Goal: Information Seeking & Learning: Learn about a topic

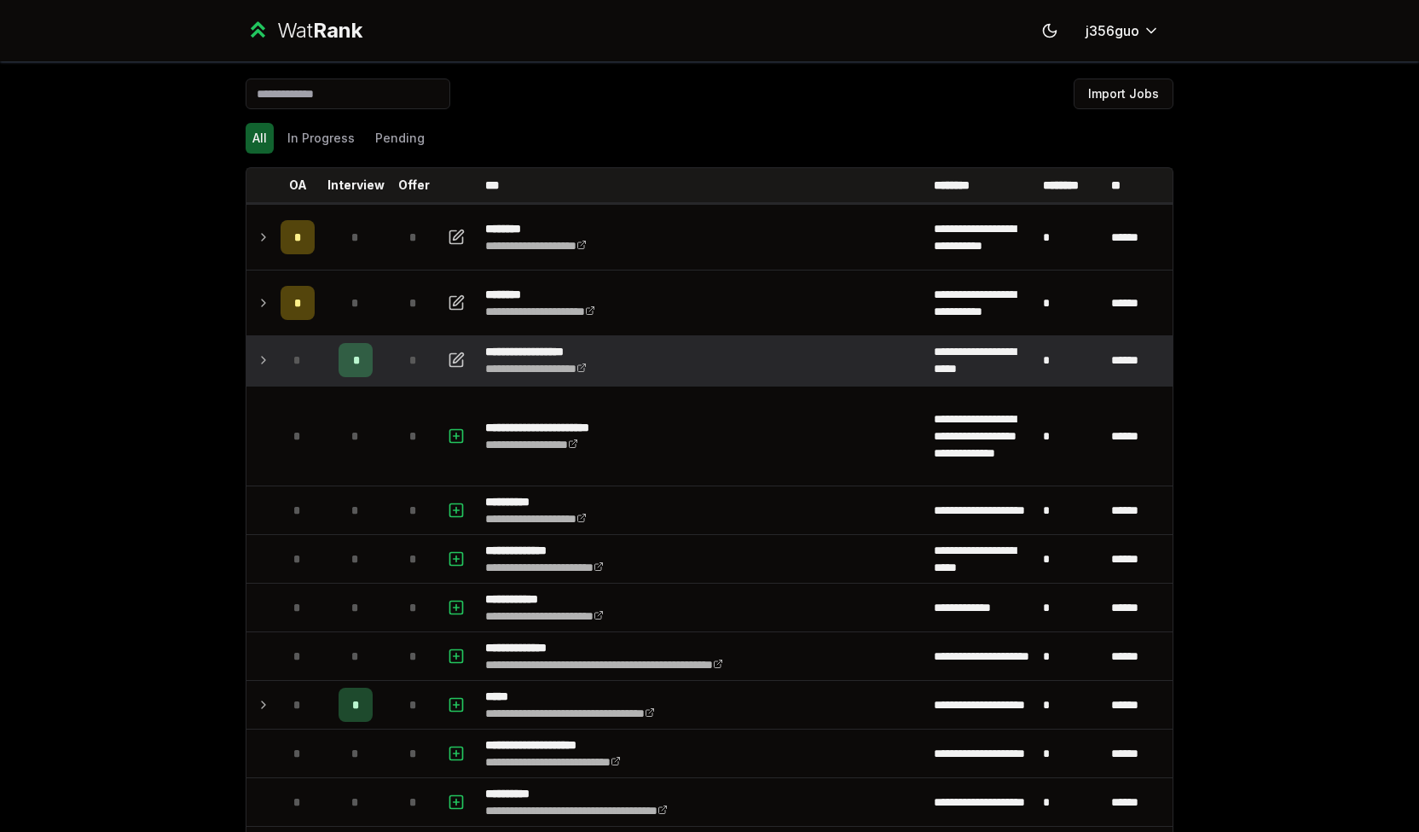
click at [246, 340] on td at bounding box center [259, 360] width 27 height 48
click at [264, 351] on td at bounding box center [259, 360] width 27 height 48
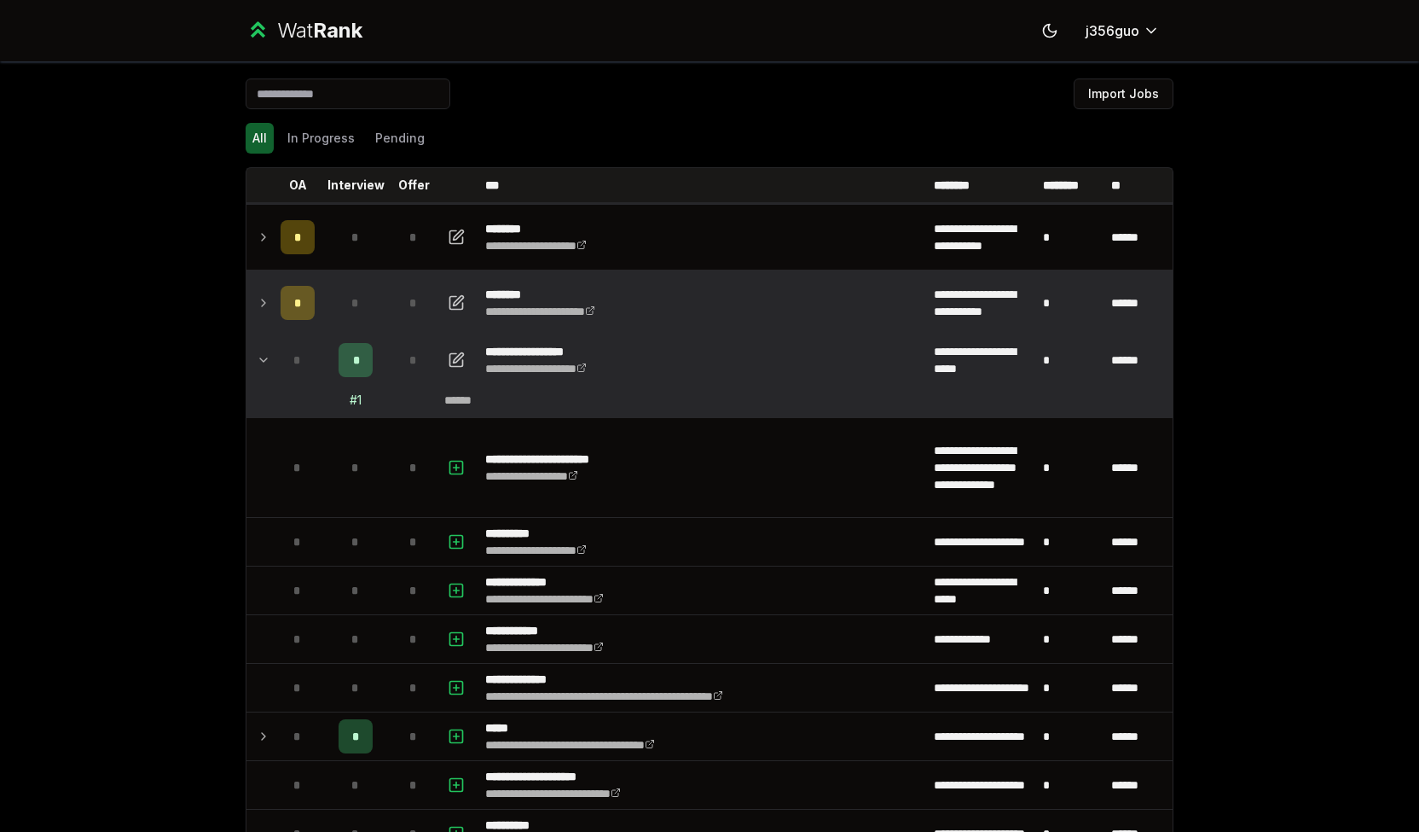
click at [258, 327] on td at bounding box center [259, 302] width 27 height 65
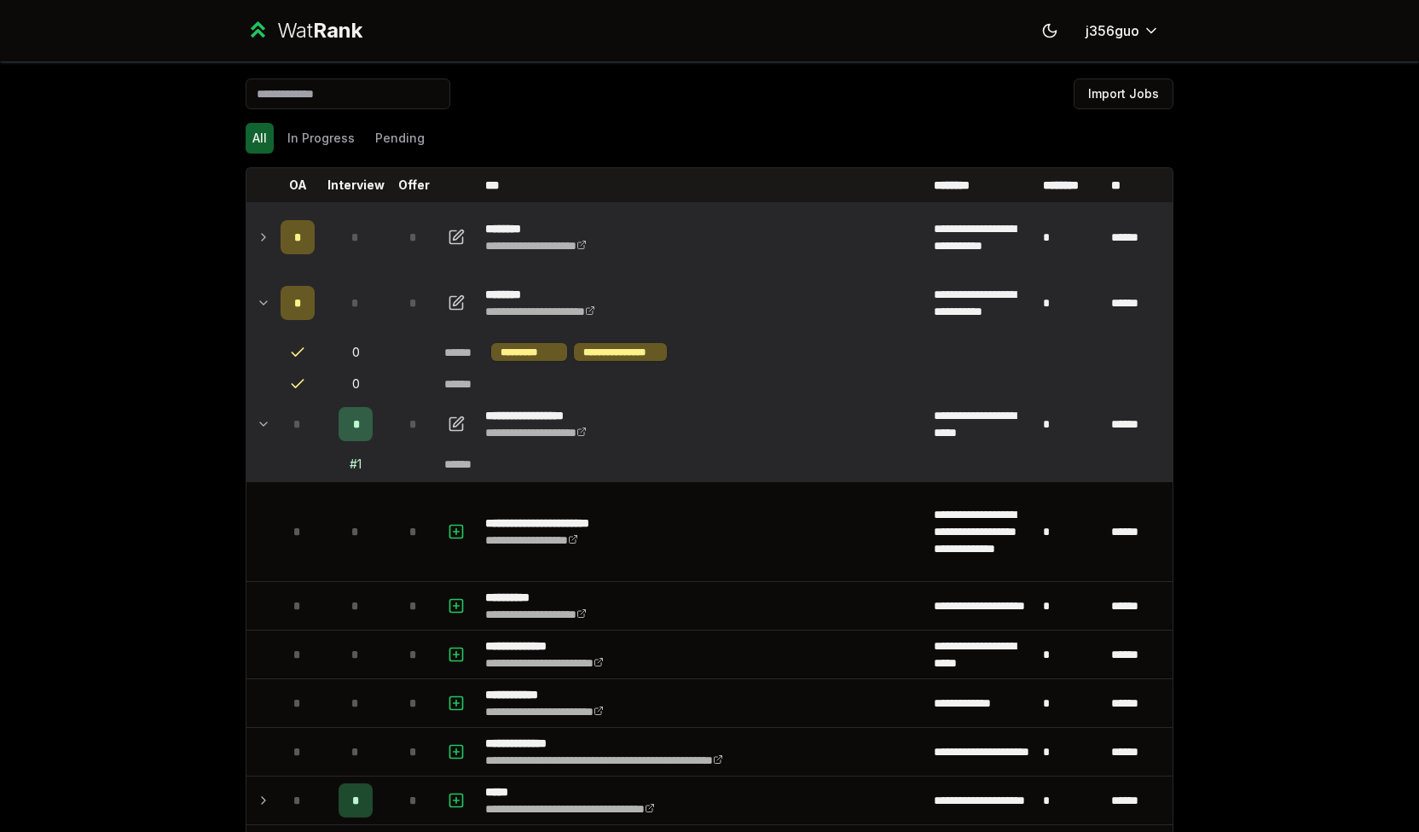
click at [246, 231] on td at bounding box center [259, 237] width 27 height 65
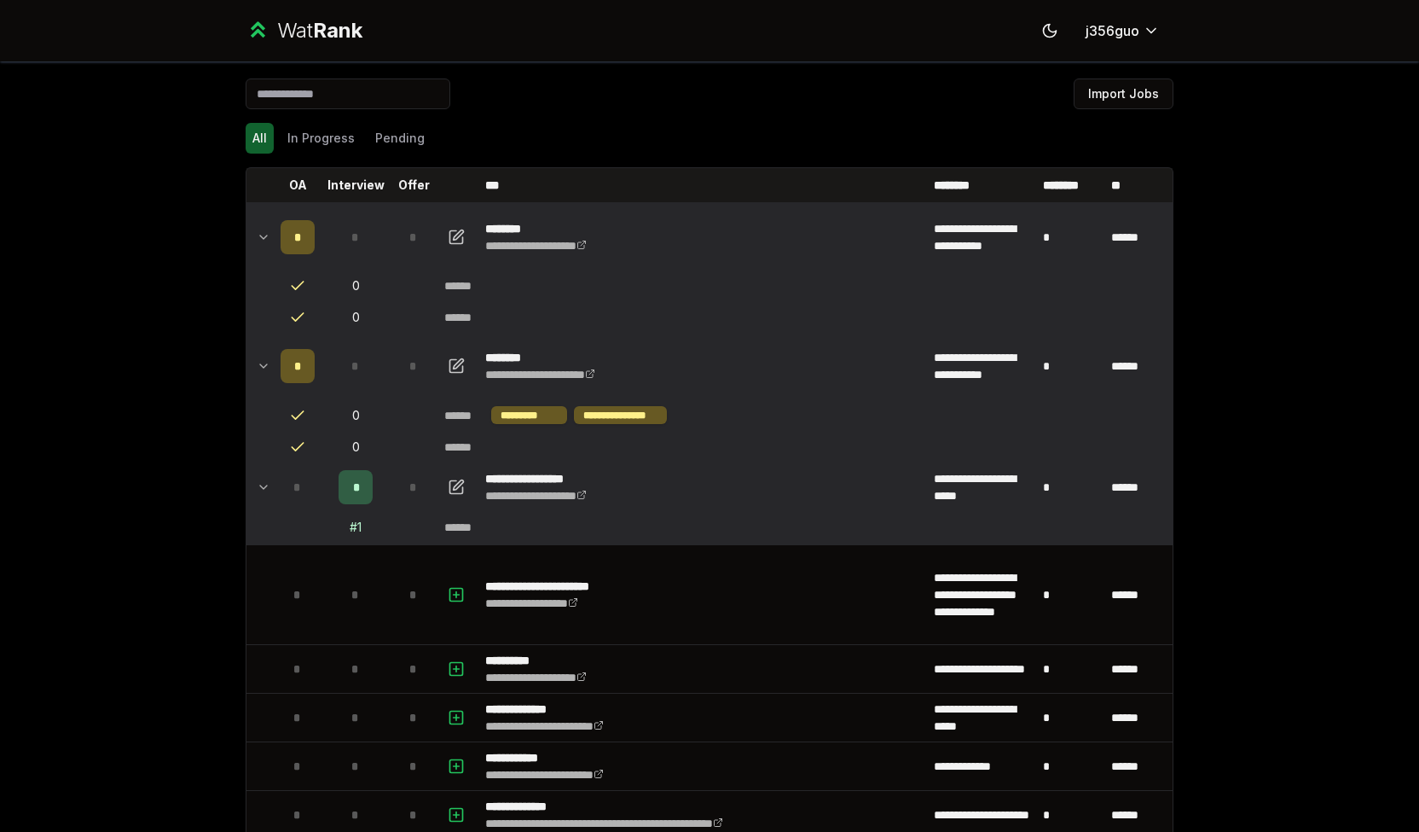
click at [294, 234] on span "*" at bounding box center [298, 237] width 8 height 17
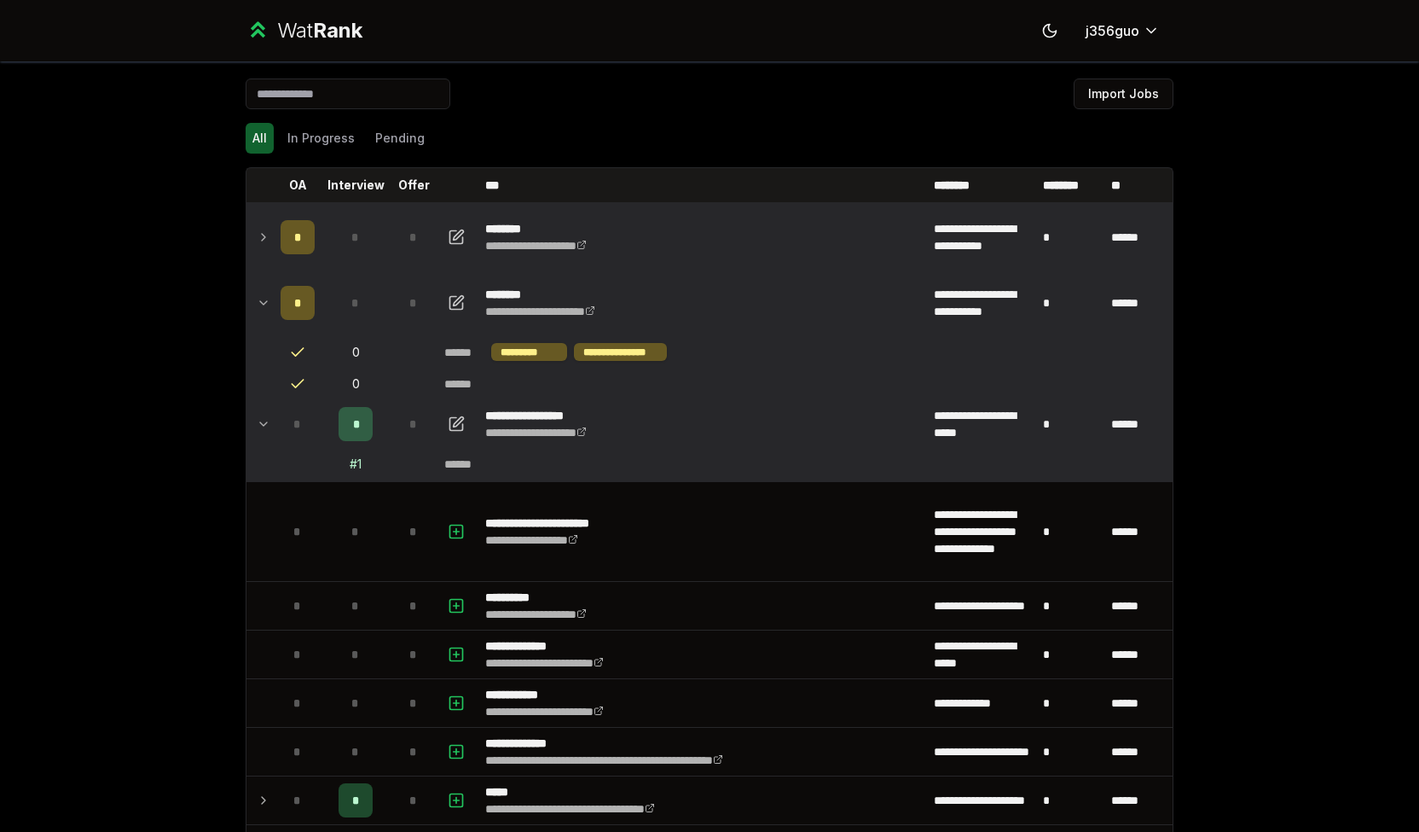
click at [294, 234] on span "*" at bounding box center [298, 237] width 8 height 17
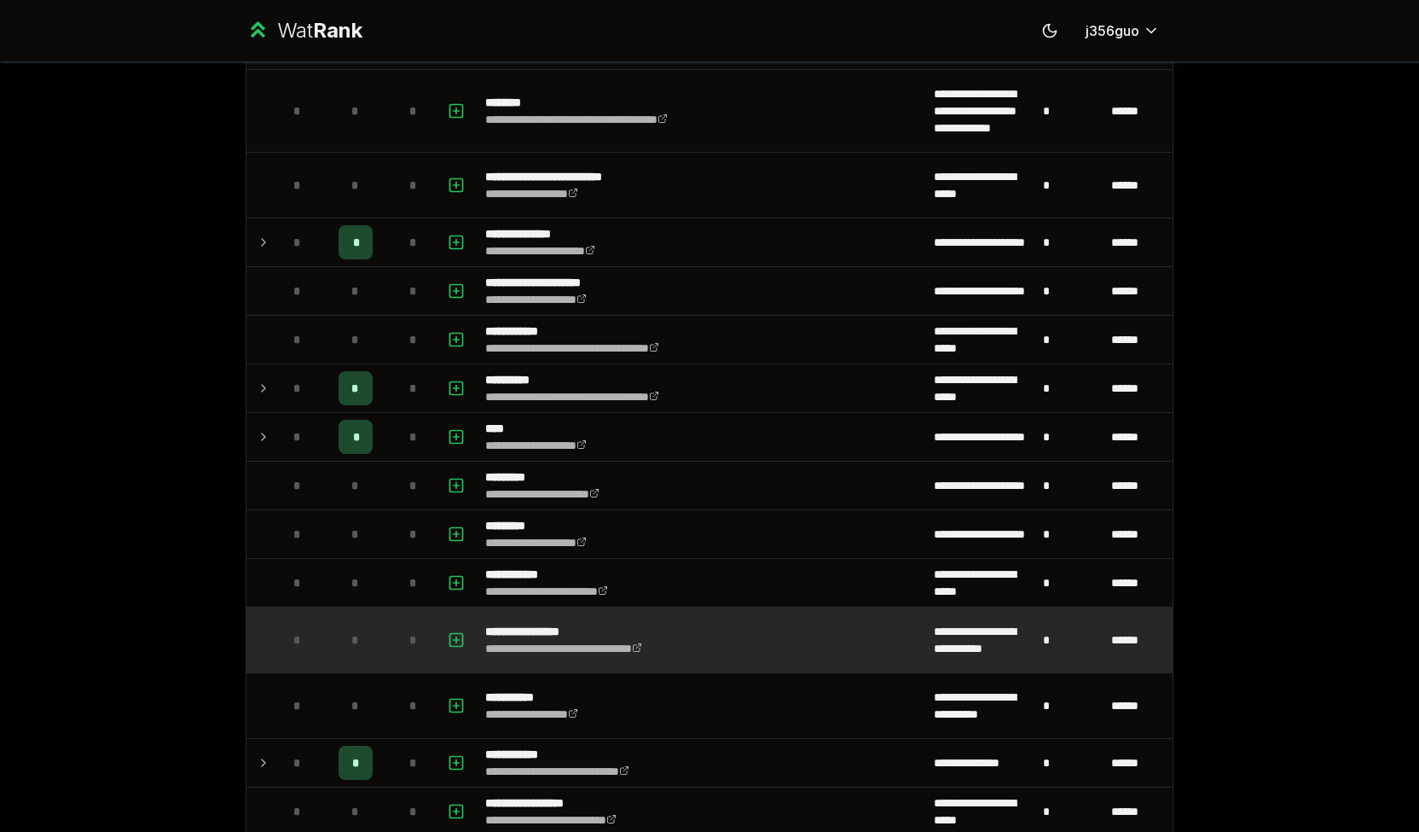
scroll to position [1174, 0]
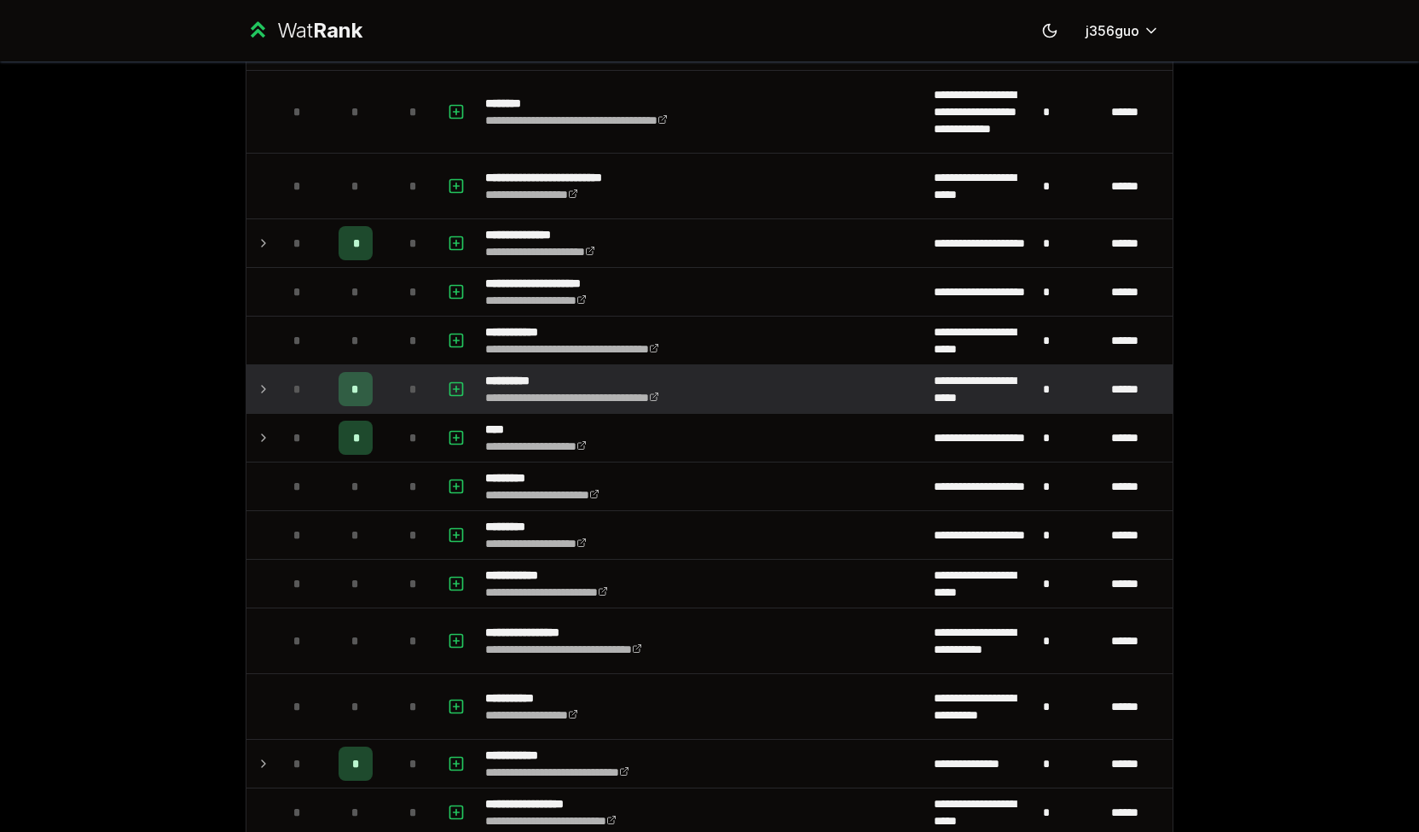
click at [260, 383] on icon at bounding box center [264, 389] width 14 height 20
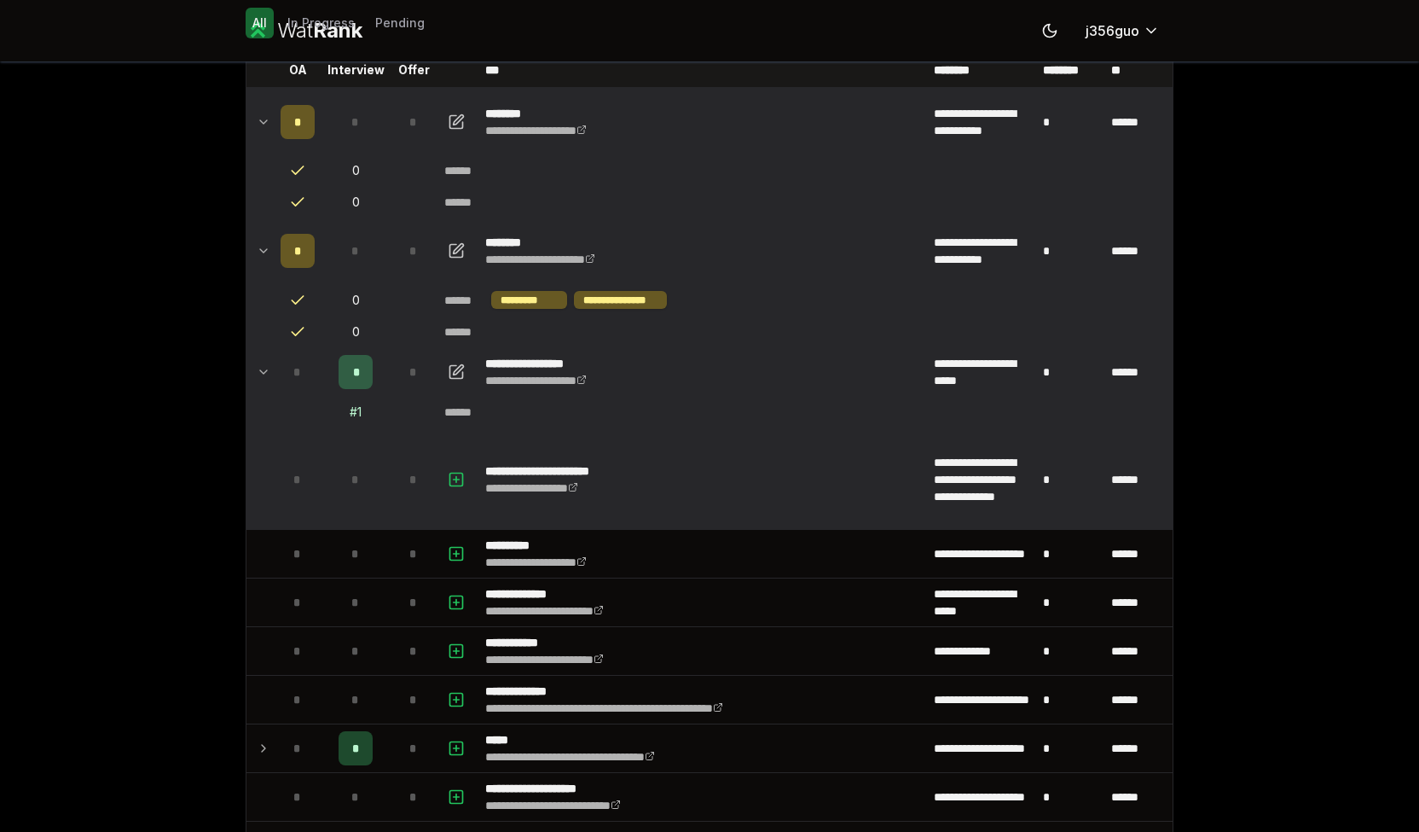
scroll to position [0, 0]
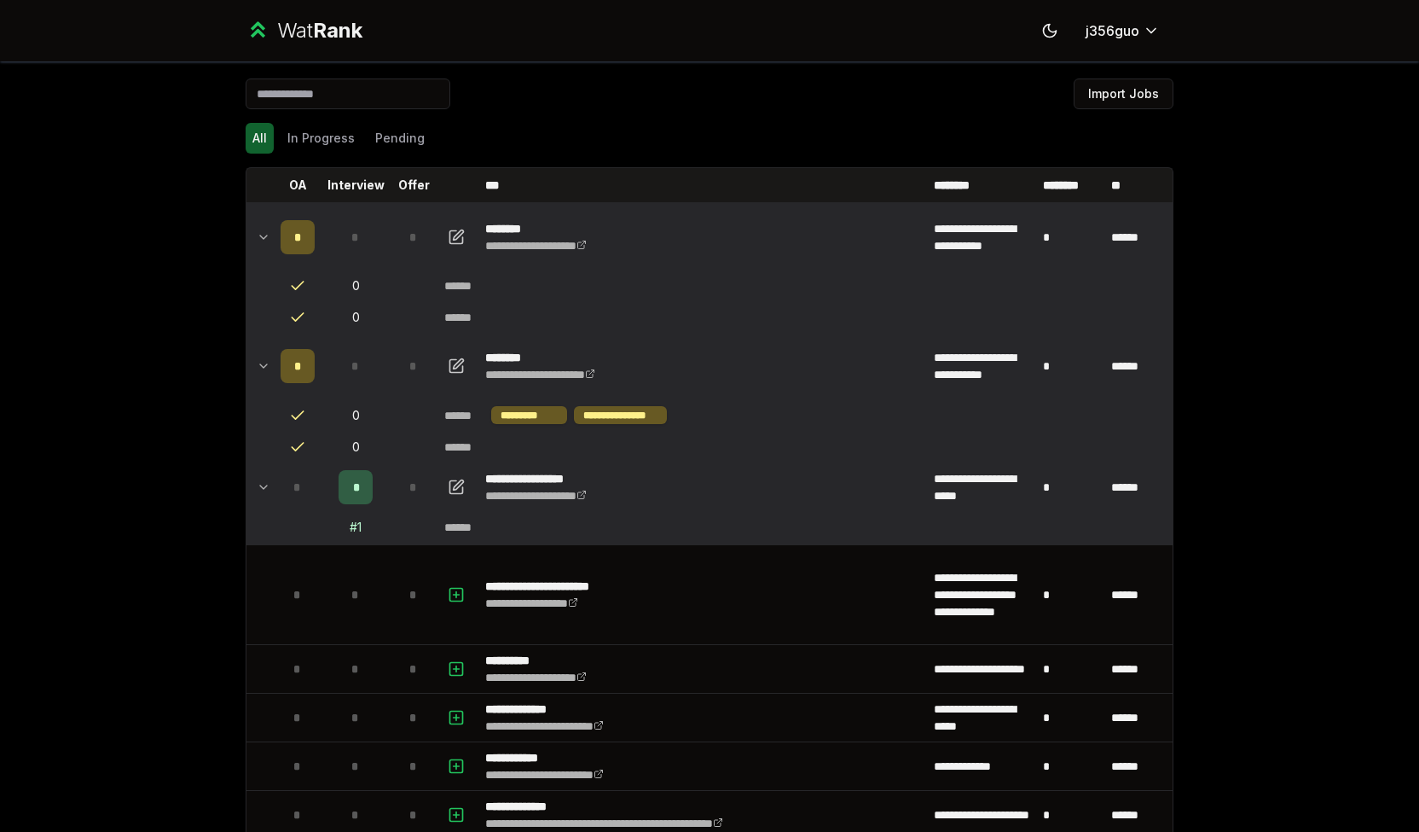
click at [248, 358] on td at bounding box center [259, 365] width 27 height 65
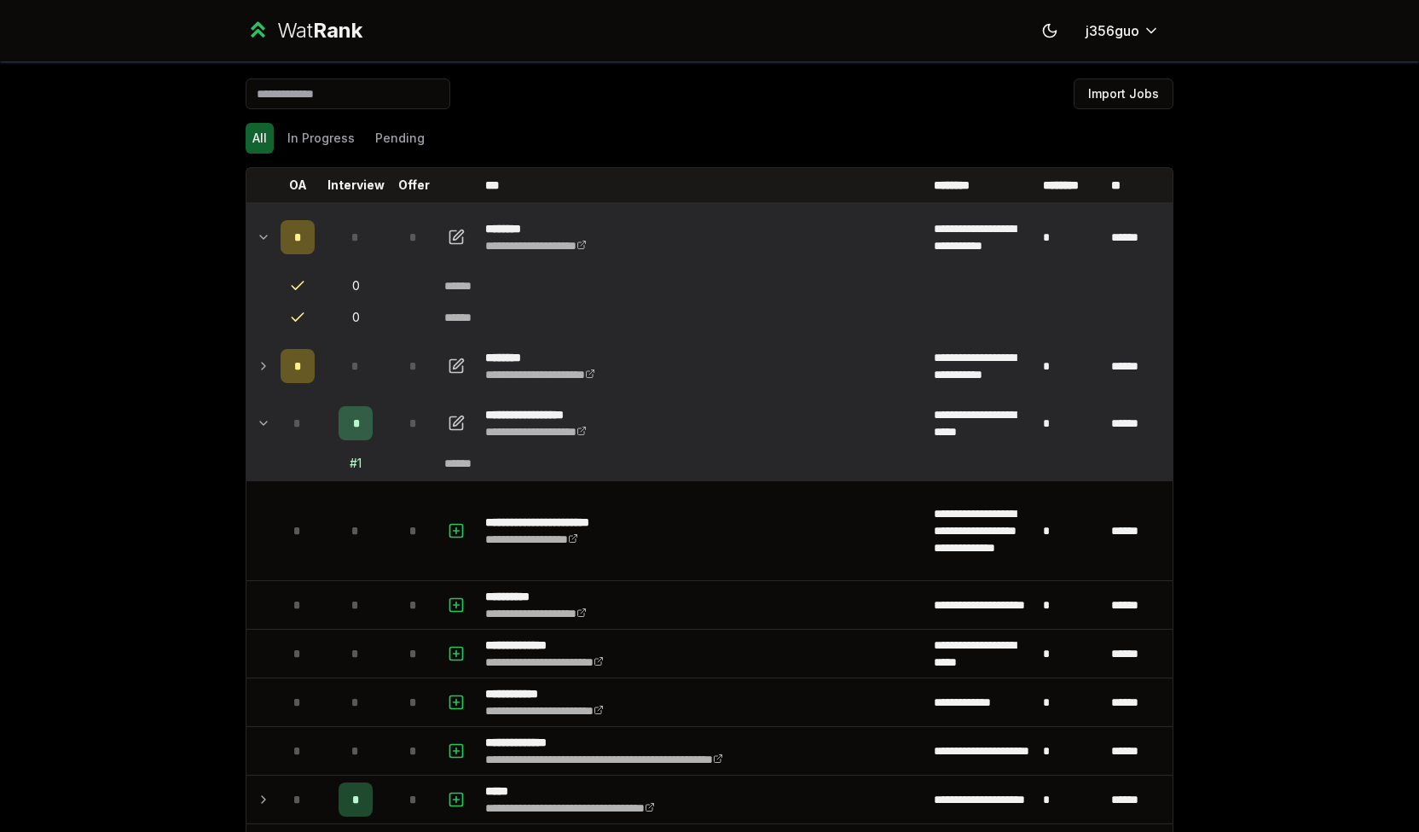
click at [257, 358] on icon at bounding box center [264, 366] width 14 height 20
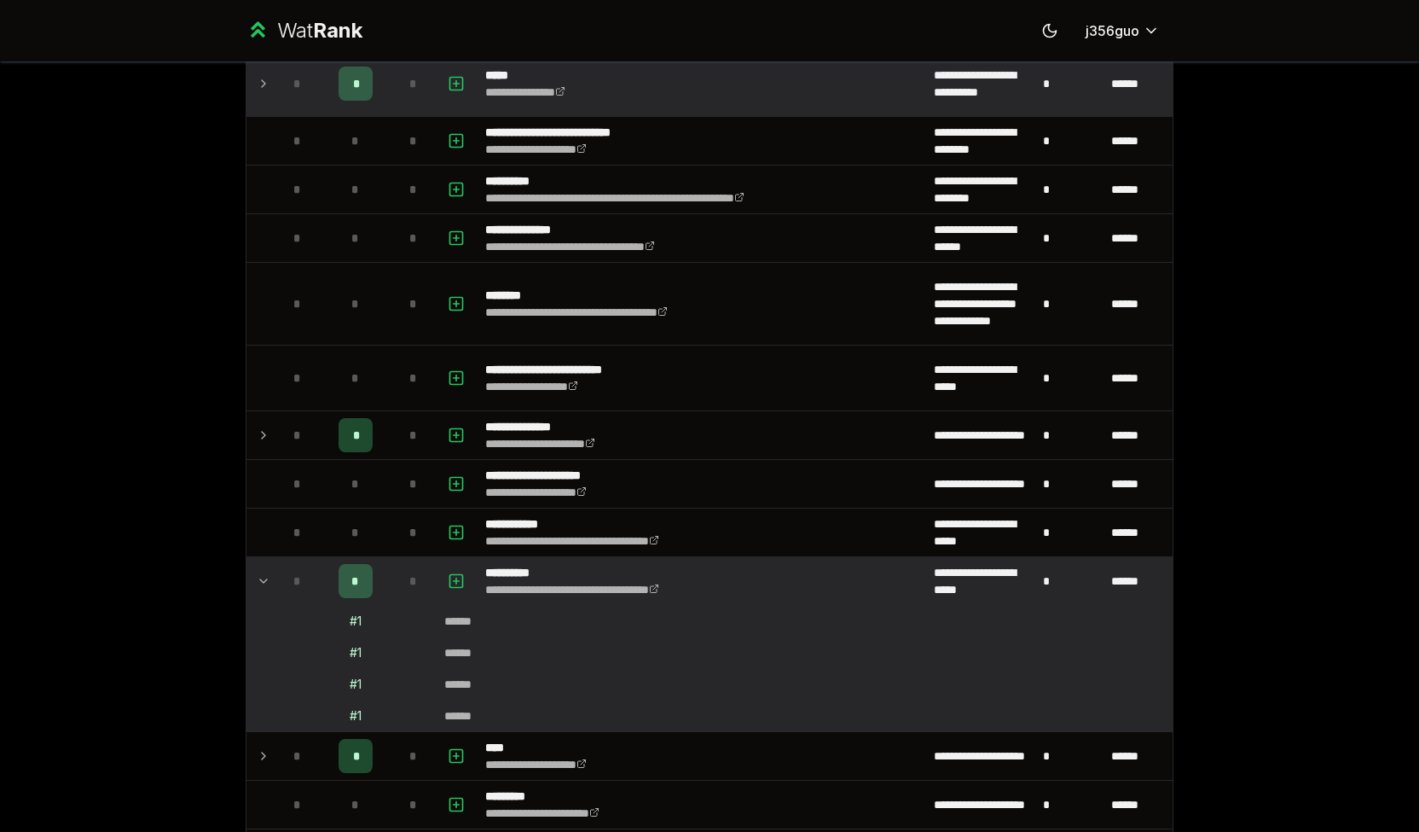
scroll to position [2123, 0]
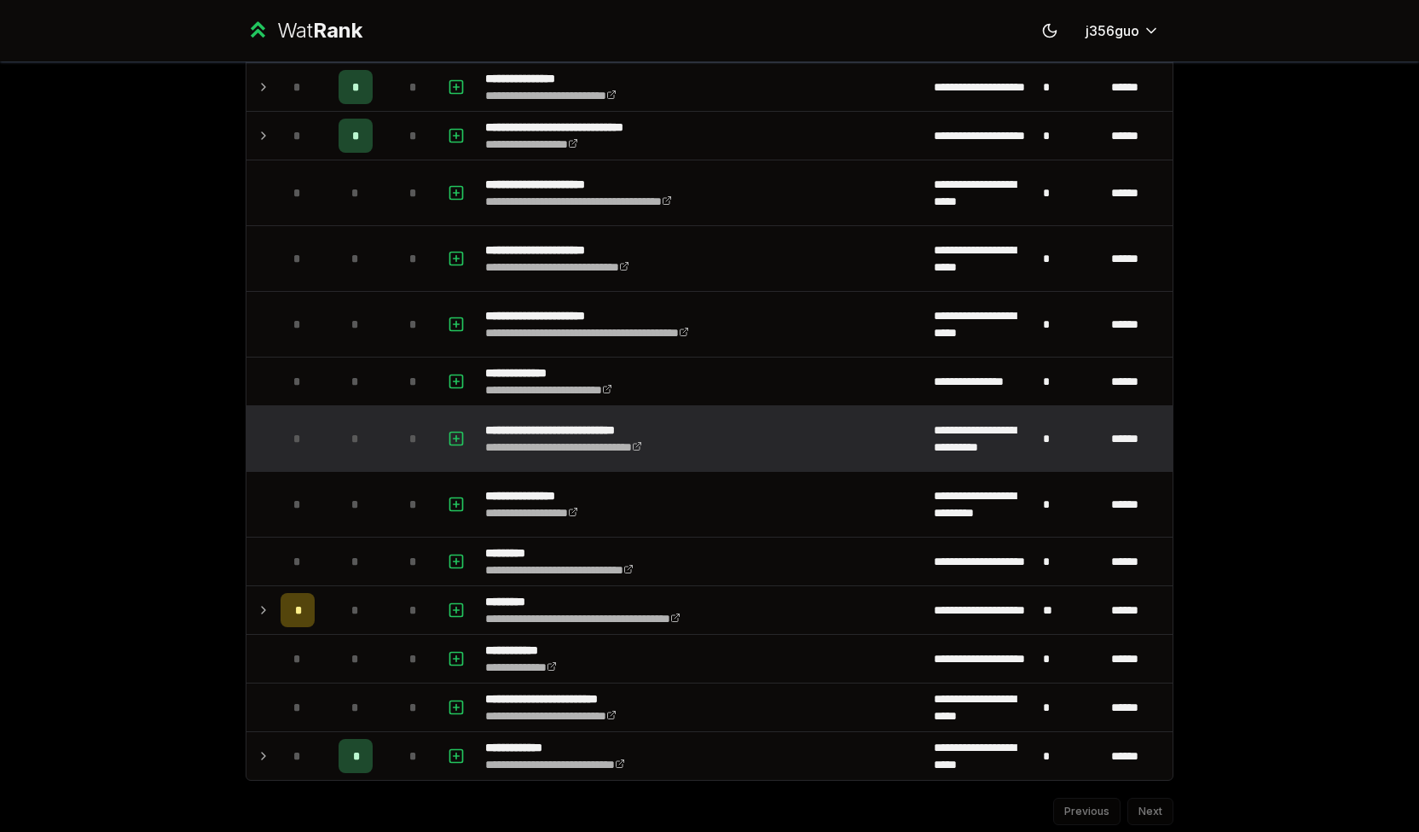
click at [601, 421] on p "**********" at bounding box center [587, 429] width 204 height 17
